Goal: Task Accomplishment & Management: Manage account settings

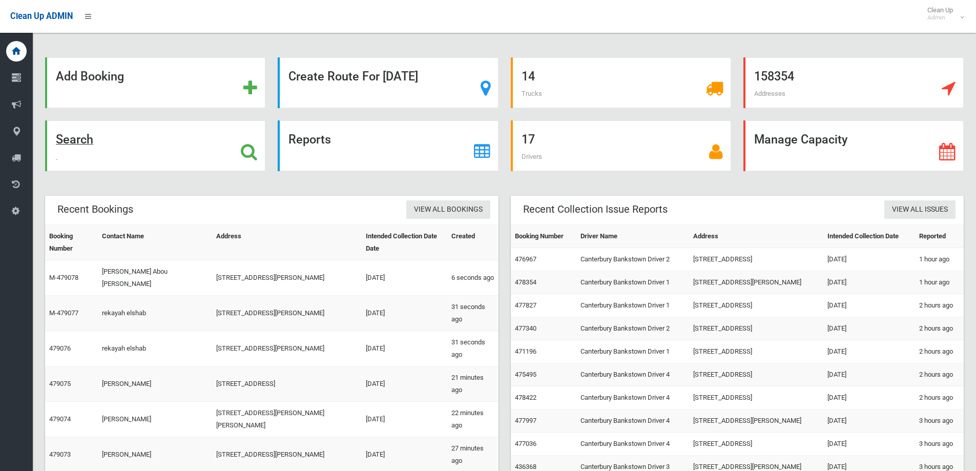
click at [84, 140] on strong "Search" at bounding box center [74, 139] width 37 height 14
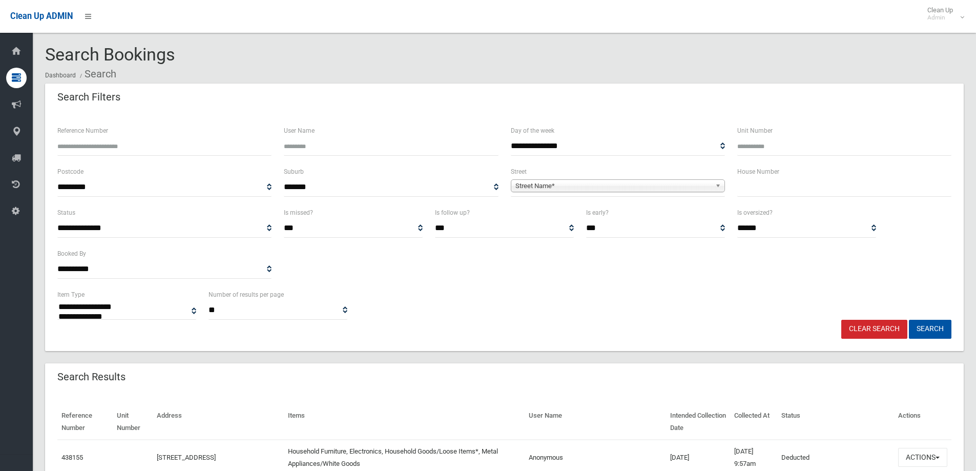
select select
click at [846, 193] on input "text" at bounding box center [844, 187] width 214 height 19
type input "**"
click at [584, 189] on span "Street Name*" at bounding box center [613, 186] width 196 height 12
type input "*****"
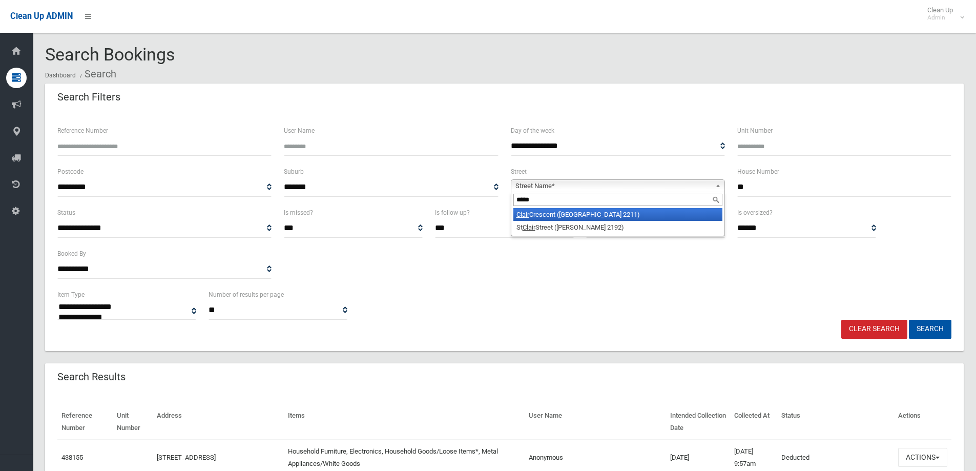
click at [573, 217] on li "Clair Crescent (PADSTOW HEIGHTS 2211)" at bounding box center [617, 214] width 209 height 13
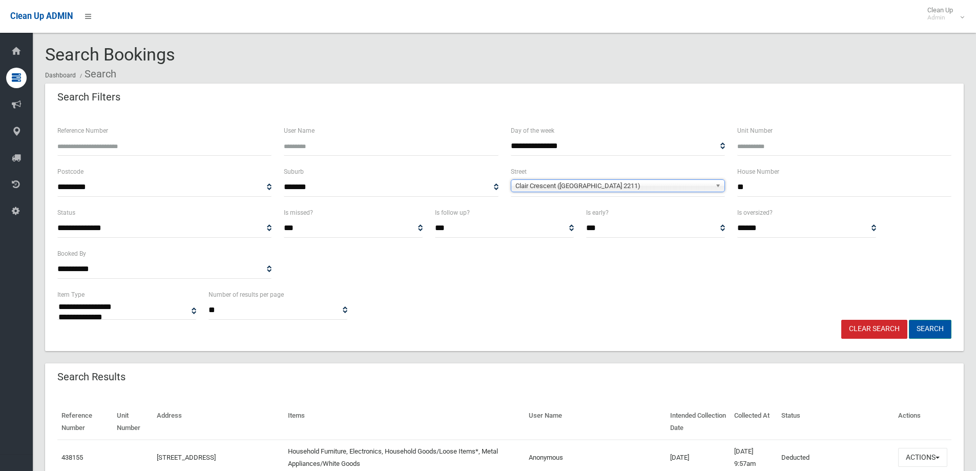
click at [930, 331] on button "Search" at bounding box center [930, 329] width 43 height 19
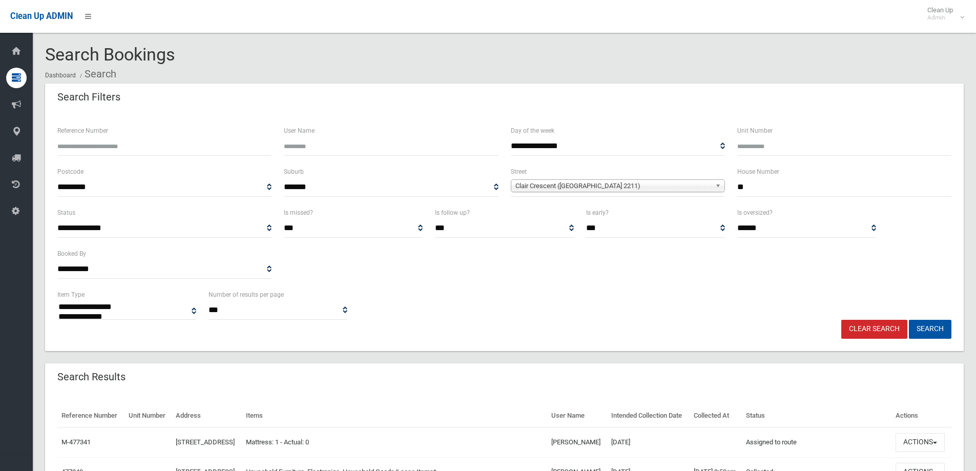
select select
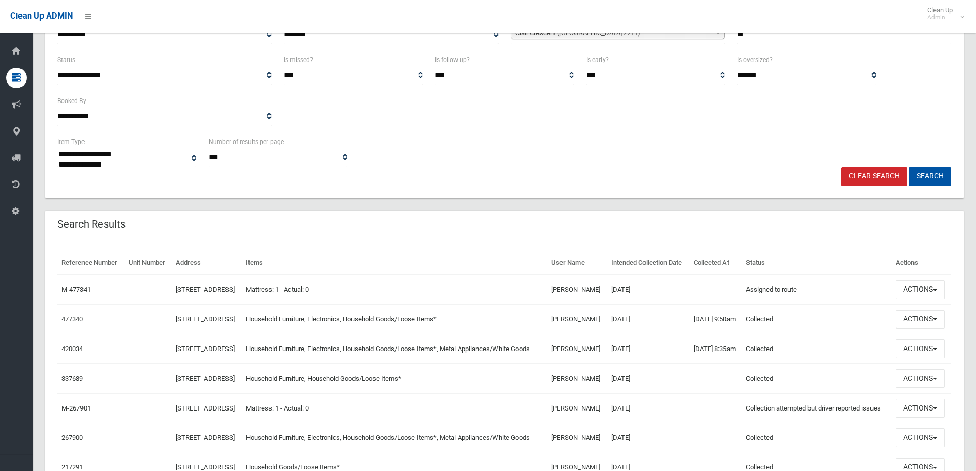
scroll to position [154, 0]
click at [916, 298] on button "Actions" at bounding box center [919, 288] width 49 height 19
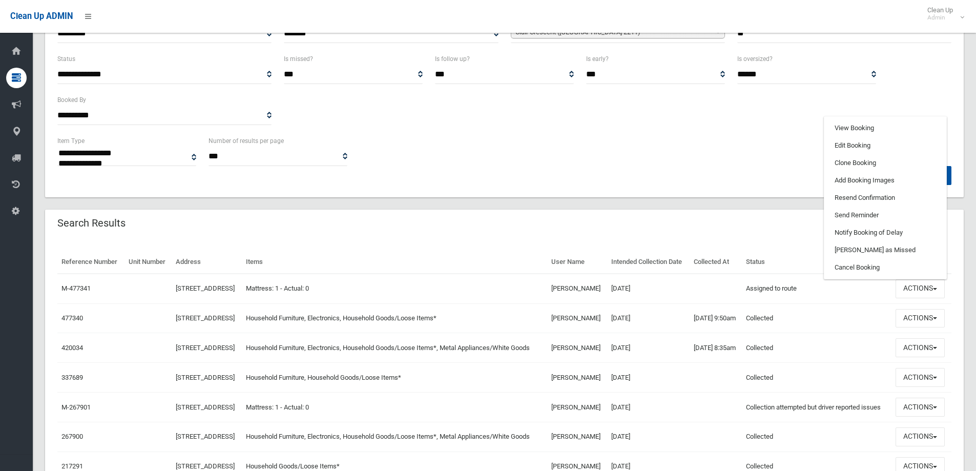
click at [742, 254] on th "Collected At" at bounding box center [715, 261] width 52 height 23
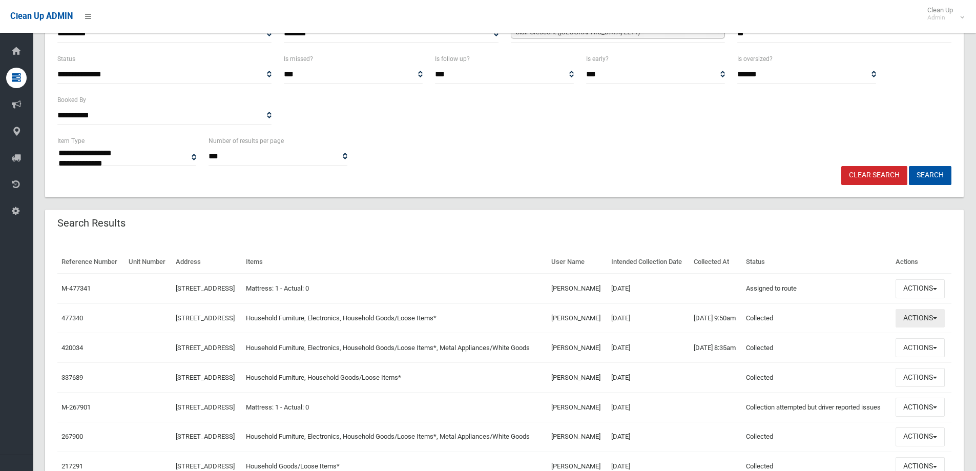
click at [920, 328] on button "Actions" at bounding box center [919, 318] width 49 height 19
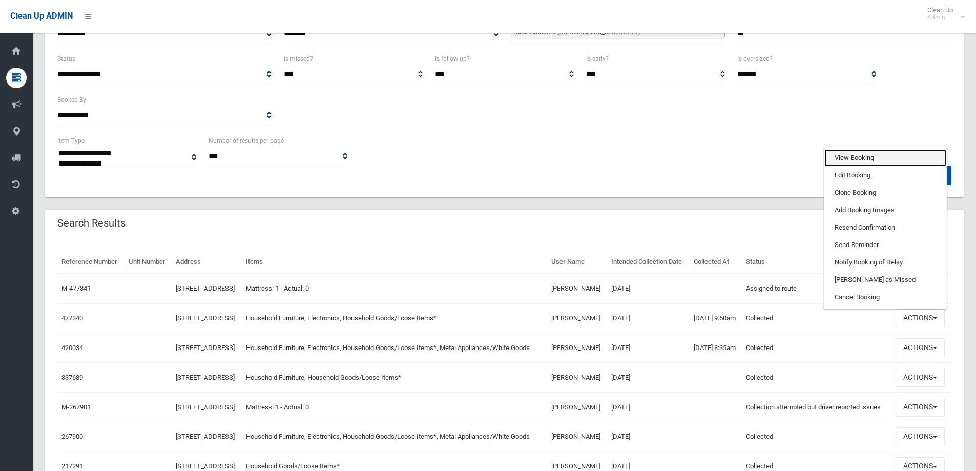
click at [881, 166] on link "View Booking" at bounding box center [885, 157] width 122 height 17
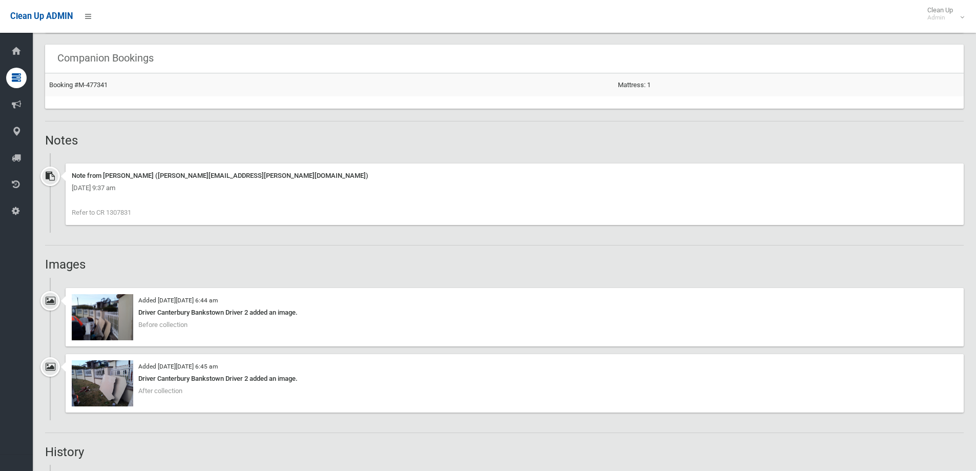
scroll to position [717, 0]
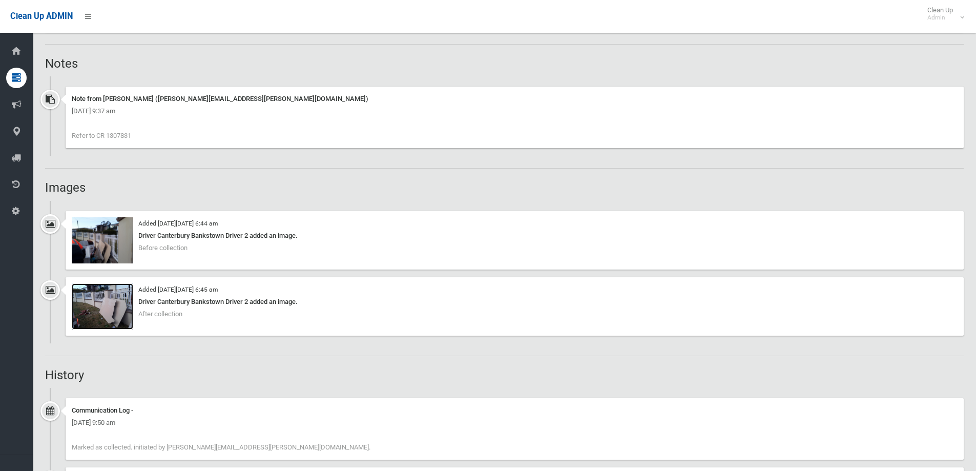
click at [114, 319] on img at bounding box center [102, 306] width 61 height 46
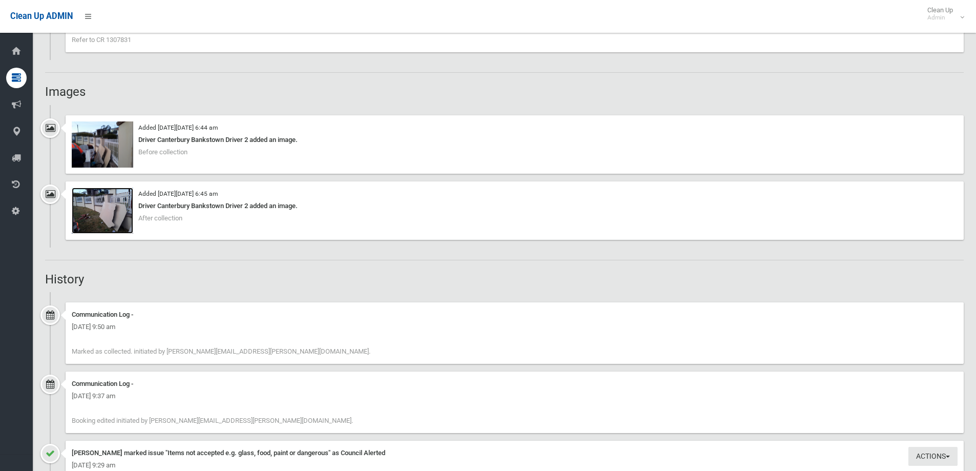
scroll to position [819, 0]
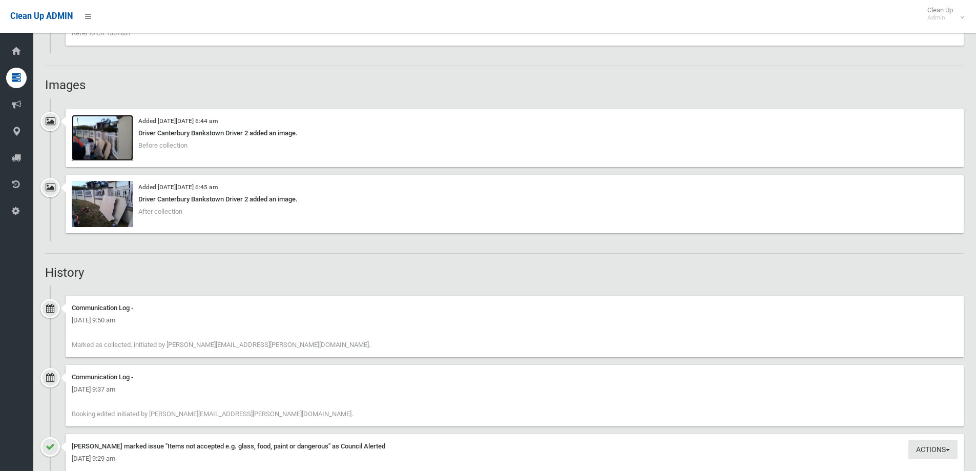
click at [88, 137] on img at bounding box center [102, 138] width 61 height 46
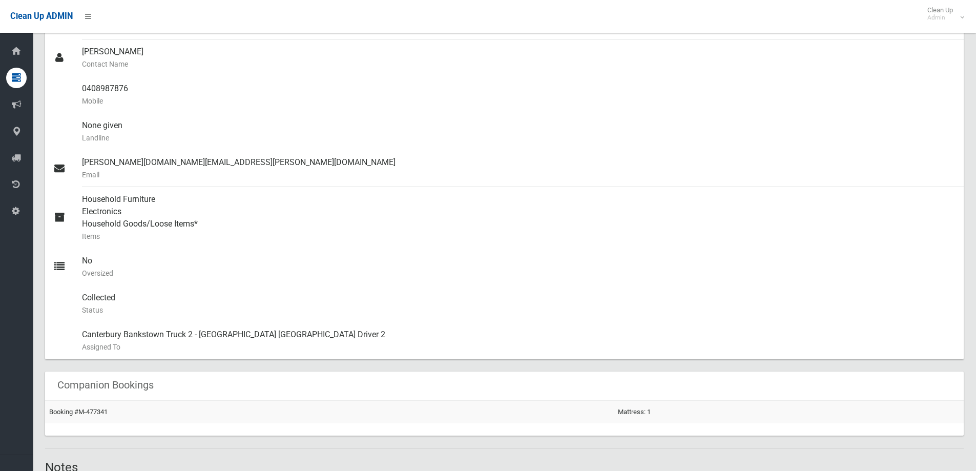
scroll to position [410, 0]
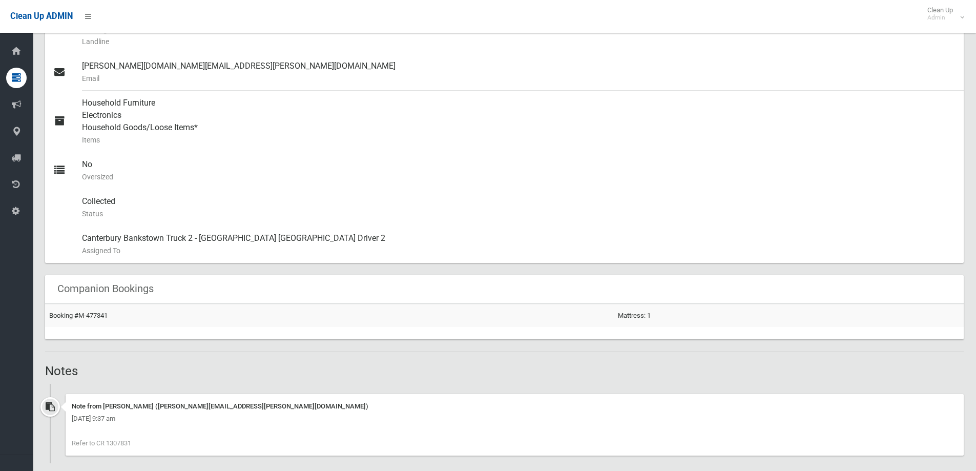
drag, startPoint x: 133, startPoint y: 440, endPoint x: 66, endPoint y: 440, distance: 67.6
click at [66, 440] on div "Note from Annette Stewart (annette.stewart@cbcity.nsw.gov.au) Thursday 14th Aug…" at bounding box center [515, 424] width 898 height 61
drag, startPoint x: 98, startPoint y: 442, endPoint x: 76, endPoint y: 381, distance: 65.0
drag, startPoint x: 108, startPoint y: 443, endPoint x: 137, endPoint y: 447, distance: 29.0
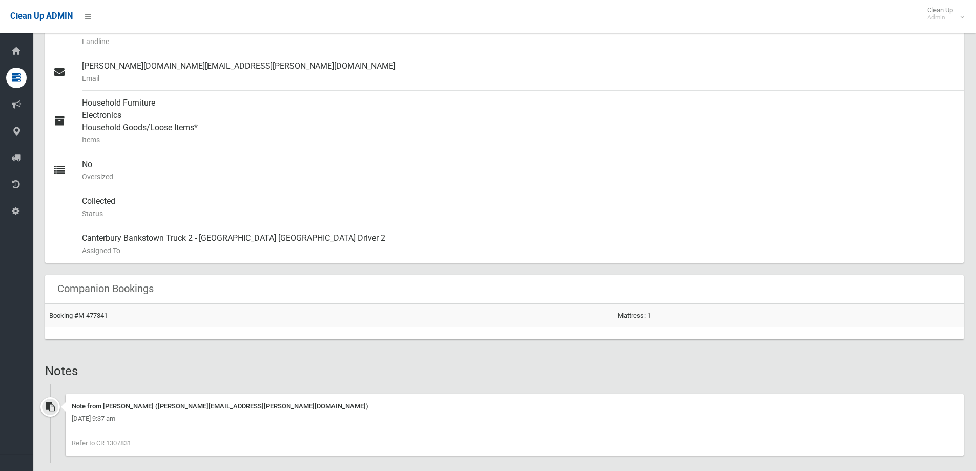
click at [137, 447] on div "Note from Annette Stewart (annette.stewart@cbcity.nsw.gov.au) Thursday 14th Aug…" at bounding box center [515, 424] width 898 height 61
copy span "1307831"
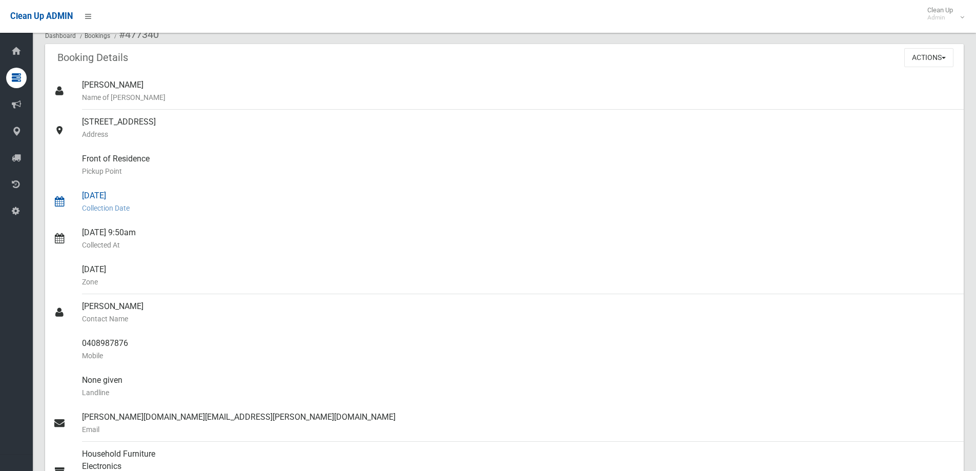
scroll to position [0, 0]
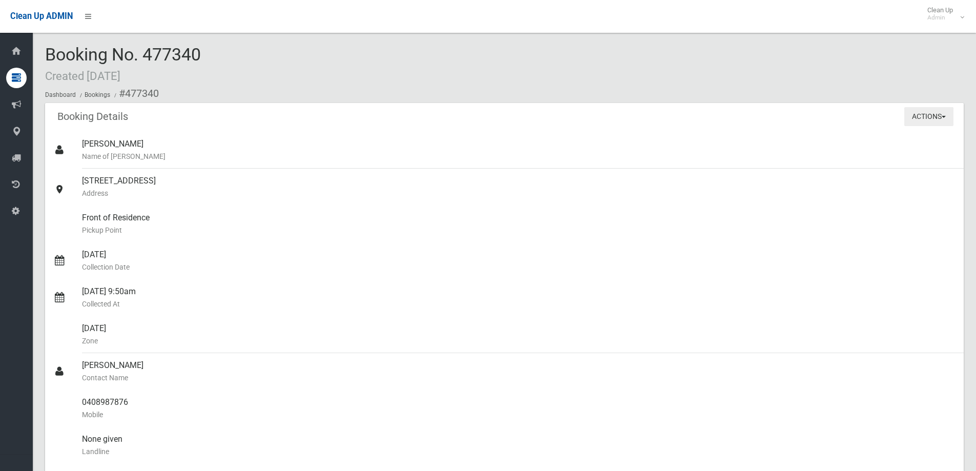
click at [932, 113] on button "Actions" at bounding box center [928, 116] width 49 height 19
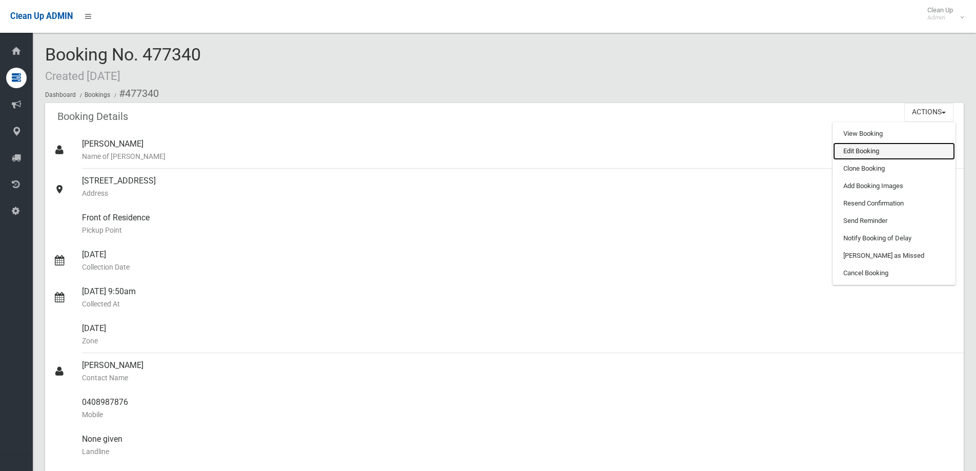
click at [915, 154] on link "Edit Booking" at bounding box center [894, 150] width 122 height 17
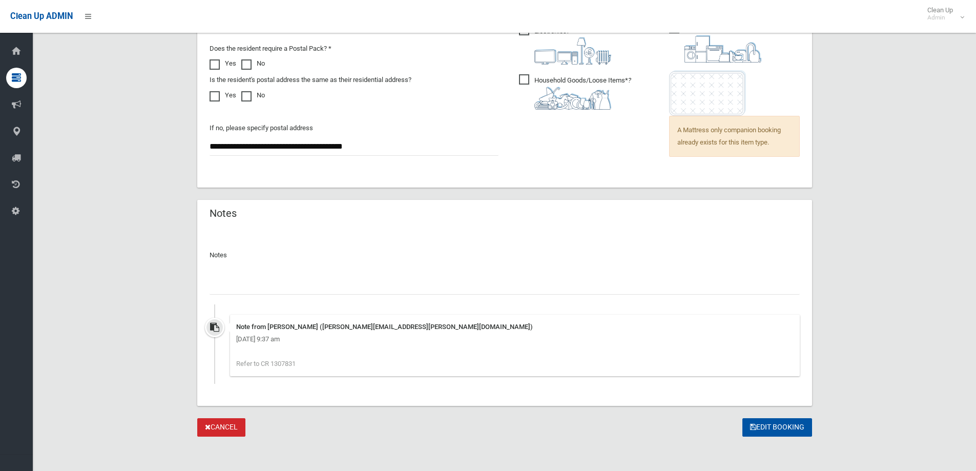
scroll to position [797, 0]
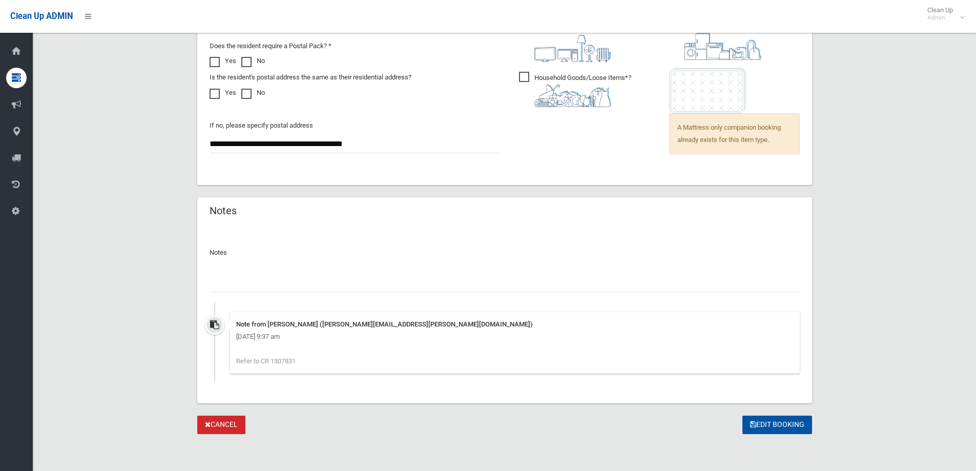
click at [436, 287] on input "text" at bounding box center [504, 282] width 590 height 19
paste input "**********"
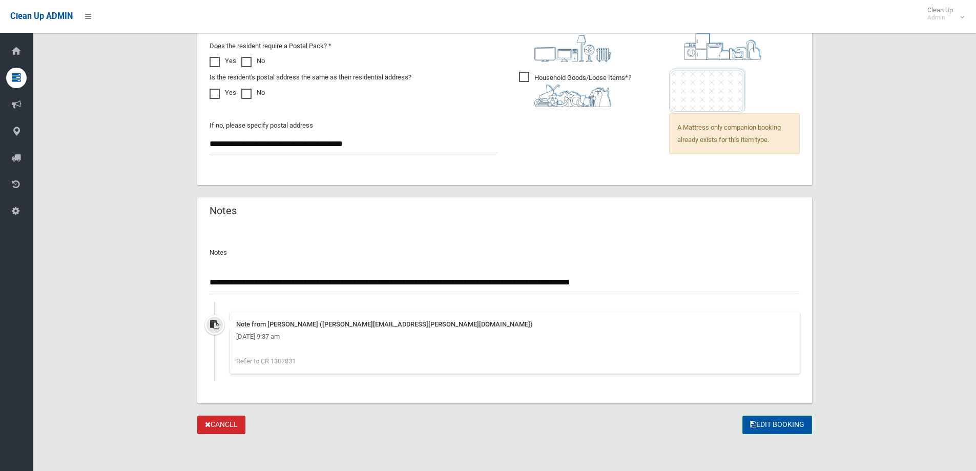
type input "**********"
click at [796, 428] on button "Edit Booking" at bounding box center [777, 424] width 70 height 19
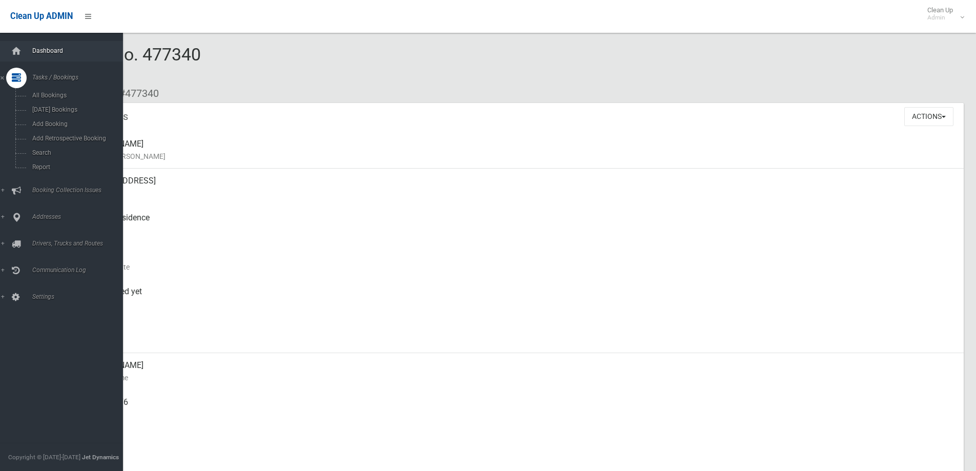
click at [42, 43] on link "Dashboard" at bounding box center [65, 51] width 131 height 20
